Goal: Transaction & Acquisition: Register for event/course

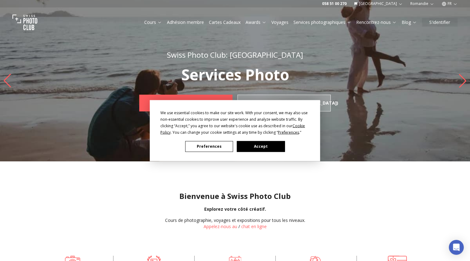
click at [251, 149] on button "Accept" at bounding box center [261, 146] width 48 height 11
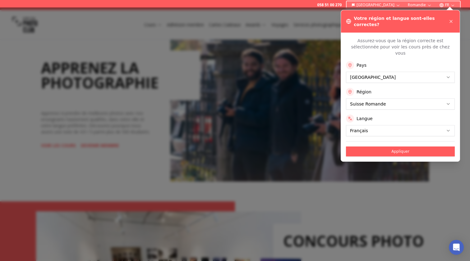
scroll to position [263, 0]
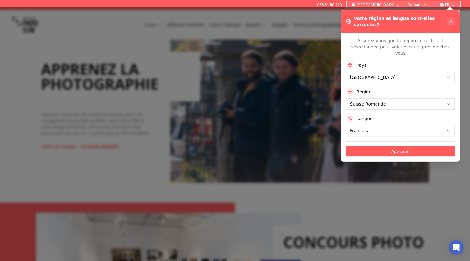
click at [453, 19] on icon at bounding box center [451, 21] width 5 height 5
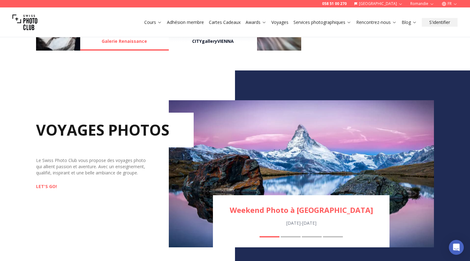
scroll to position [639, 0]
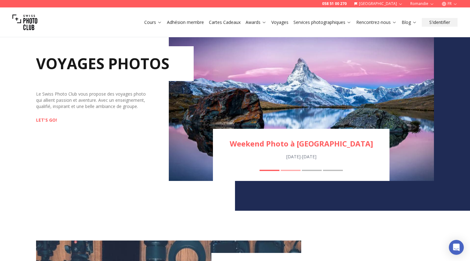
click at [293, 171] on button "Excursion photo à [GEOGRAPHIC_DATA]" at bounding box center [291, 170] width 20 height 1
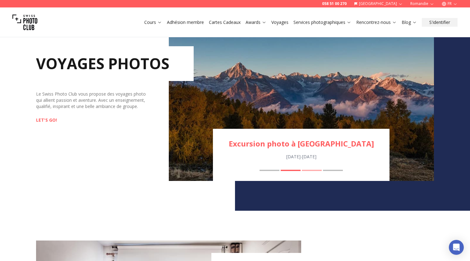
click at [319, 170] on button "Voyage photographique en [GEOGRAPHIC_DATA] en automne" at bounding box center [312, 170] width 20 height 1
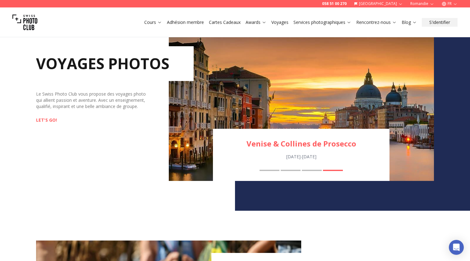
click at [311, 169] on div "Venise & Collines de Prosecco [DATE] - [DATE] Weekend Photo à [GEOGRAPHIC_DATA]…" at bounding box center [301, 155] width 177 height 52
click at [311, 170] on button "Voyage photographique en [GEOGRAPHIC_DATA] en automne" at bounding box center [312, 170] width 20 height 1
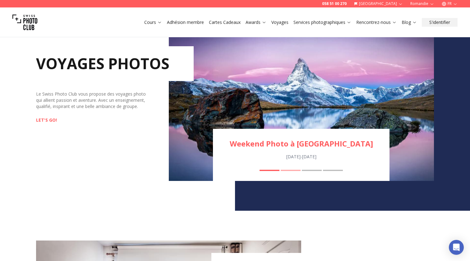
click at [287, 171] on button "Excursion photo à [GEOGRAPHIC_DATA]" at bounding box center [291, 170] width 20 height 1
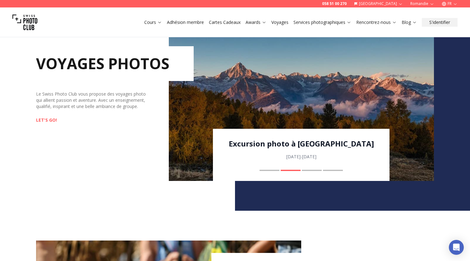
click at [330, 147] on link "Excursion photo à [GEOGRAPHIC_DATA]" at bounding box center [301, 144] width 177 height 10
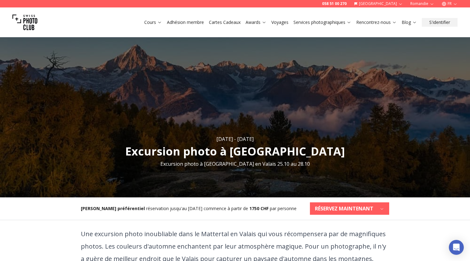
click at [260, 153] on div "[DATE] - [DATE] Excursion photo à [GEOGRAPHIC_DATA] Suisse Excursion photo à [G…" at bounding box center [235, 114] width 470 height 168
drag, startPoint x: 316, startPoint y: 153, endPoint x: 312, endPoint y: 149, distance: 5.3
click at [312, 150] on h1 "Excursion photo à [GEOGRAPHIC_DATA] [GEOGRAPHIC_DATA]" at bounding box center [235, 151] width 220 height 12
copy h1 "Mattertal"
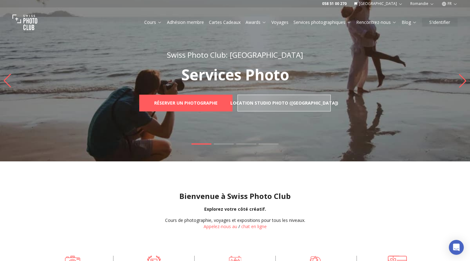
click at [241, 144] on span at bounding box center [246, 144] width 20 height 1
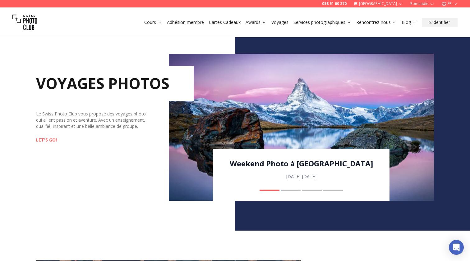
scroll to position [621, 0]
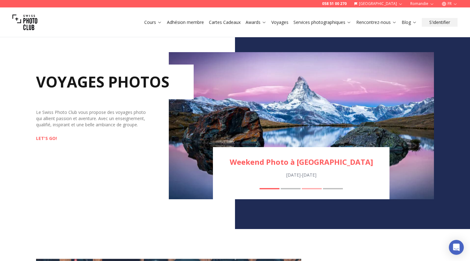
click at [311, 188] on button "Voyage photographique en [GEOGRAPHIC_DATA] en automne" at bounding box center [312, 188] width 20 height 1
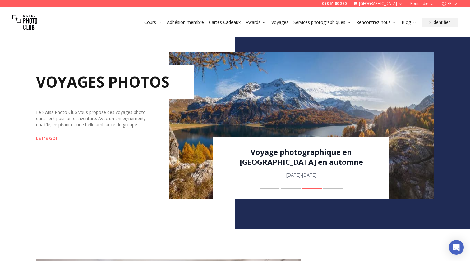
click at [307, 153] on link "Voyage photographique en [GEOGRAPHIC_DATA] en automne" at bounding box center [301, 157] width 177 height 20
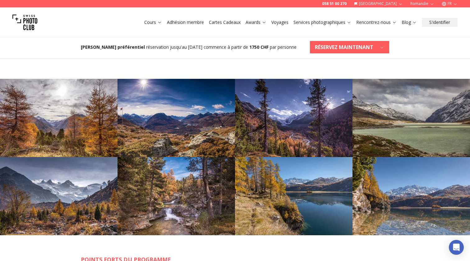
scroll to position [294, 0]
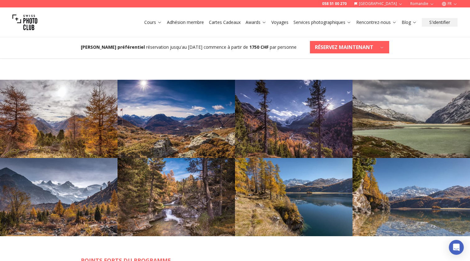
click at [413, 118] on img at bounding box center [412, 119] width 118 height 78
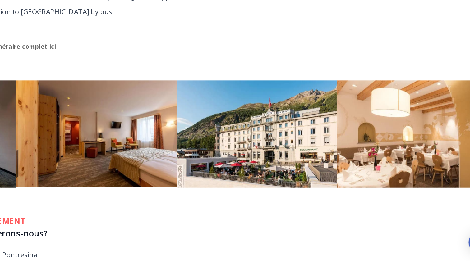
scroll to position [571, 0]
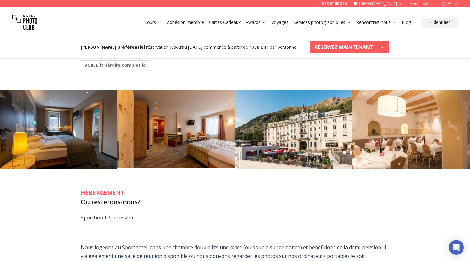
click at [249, 49] on b "1750 CHF" at bounding box center [258, 47] width 19 height 6
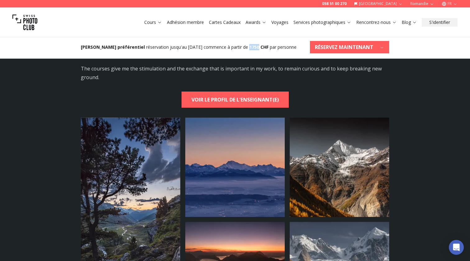
scroll to position [1134, 0]
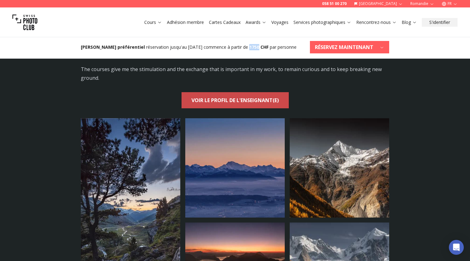
click at [238, 102] on b "VOIR LE PROFIL DE L'ENSEIGNANT(E)" at bounding box center [234, 100] width 87 height 9
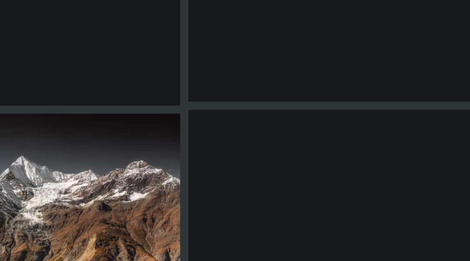
scroll to position [513, 0]
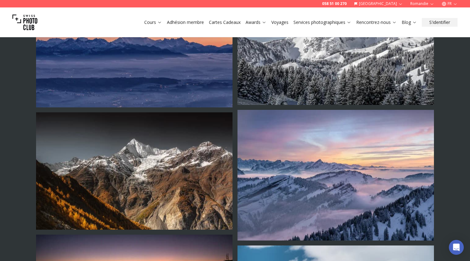
click at [360, 118] on img at bounding box center [336, 175] width 196 height 131
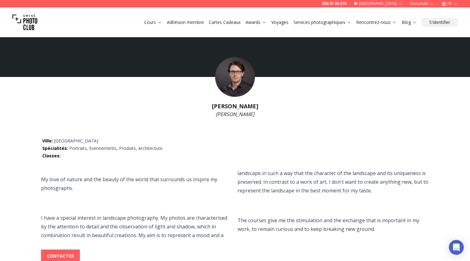
scroll to position [0, 0]
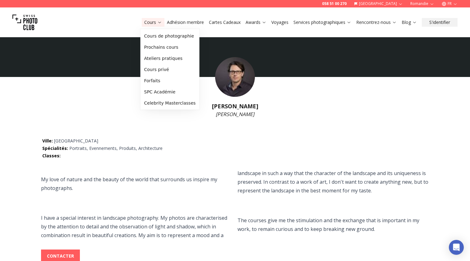
click at [170, 22] on link "Adhésion membre" at bounding box center [185, 22] width 37 height 6
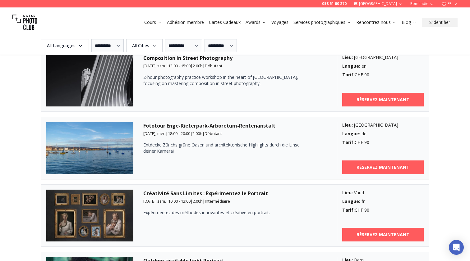
scroll to position [831, 0]
